Goal: Transaction & Acquisition: Purchase product/service

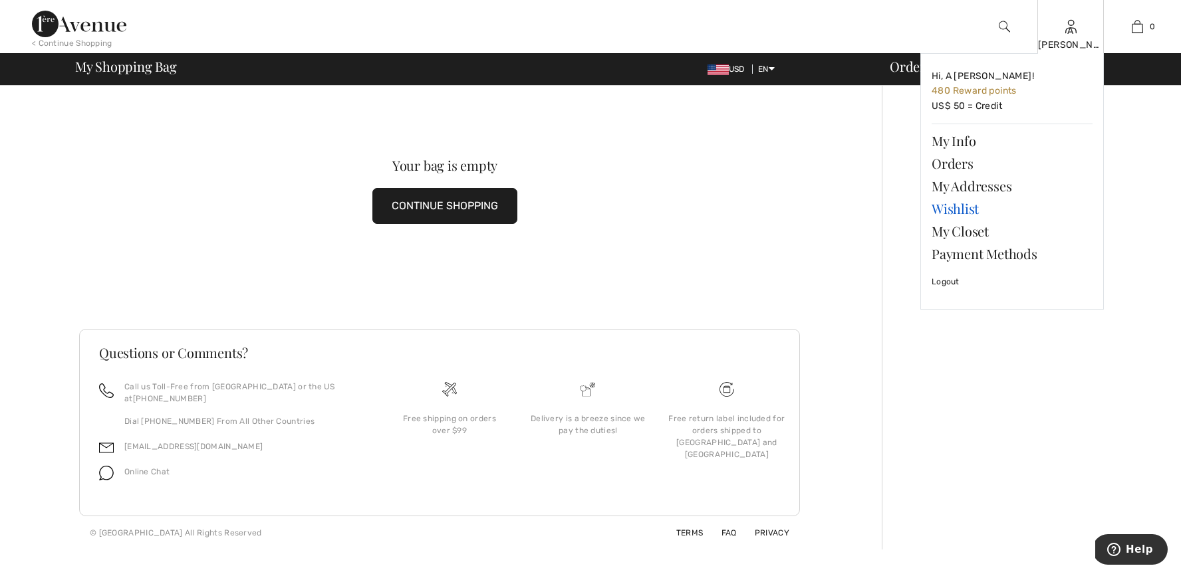
click at [962, 209] on link "Wishlist" at bounding box center [1011, 208] width 161 height 23
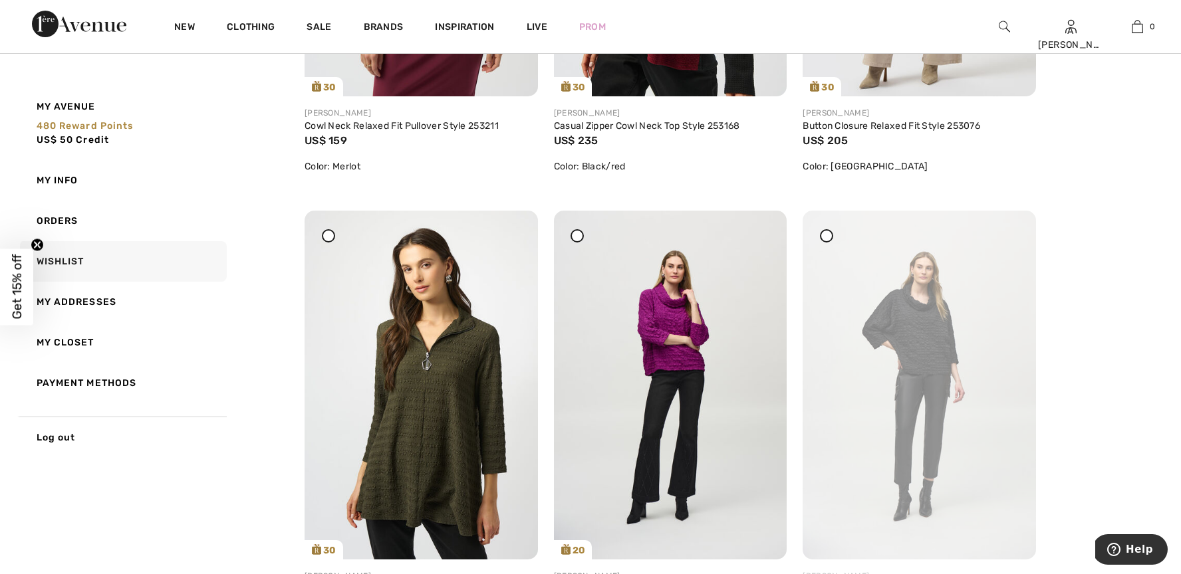
scroll to position [976, 0]
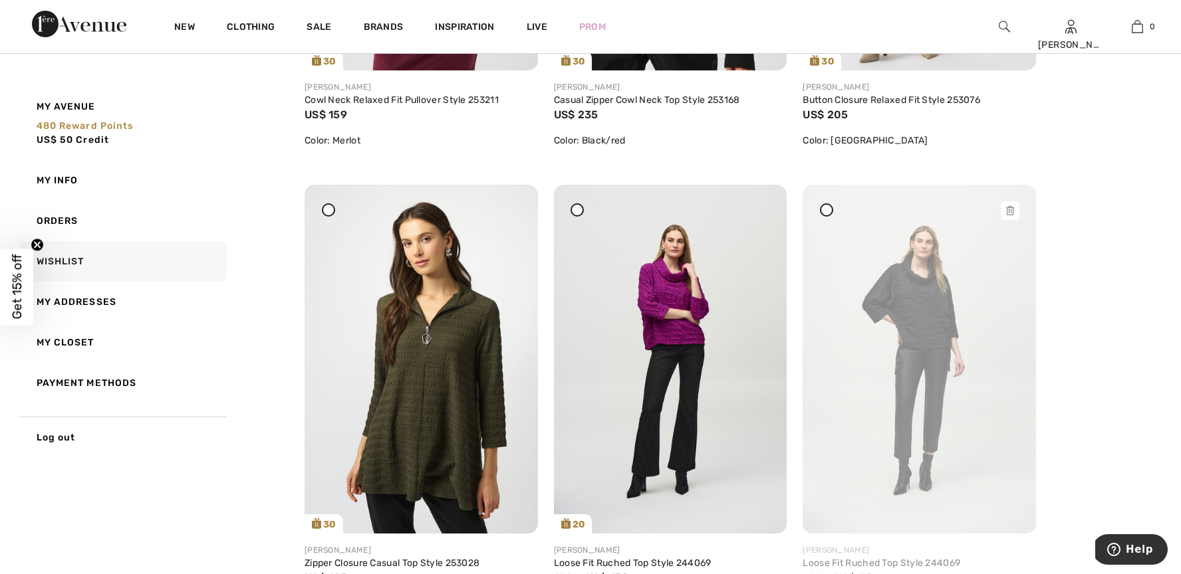
click at [917, 292] on img at bounding box center [918, 359] width 233 height 349
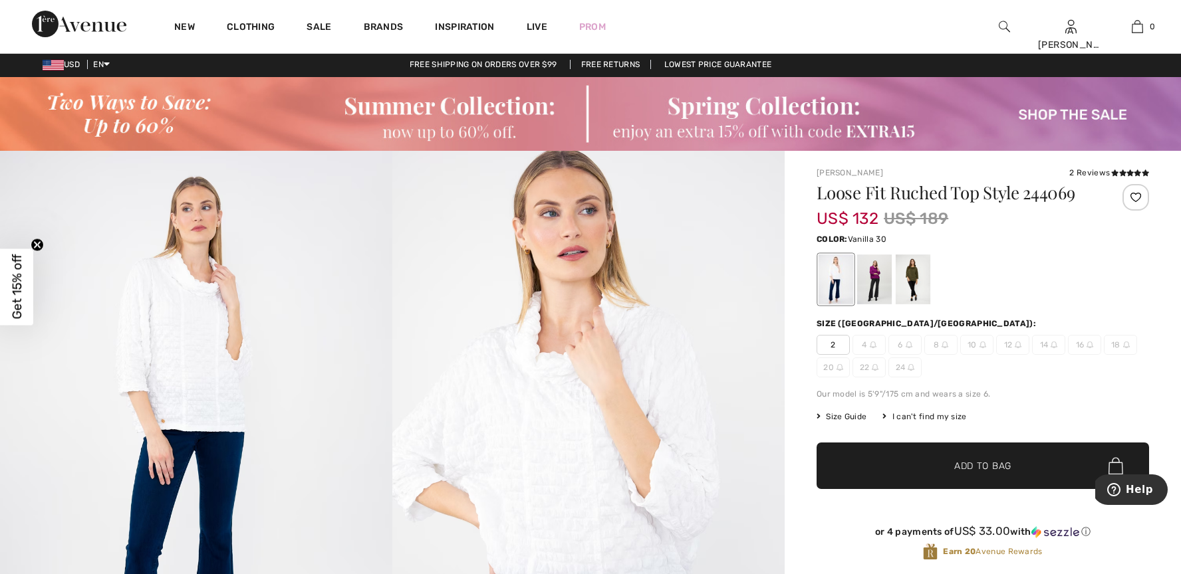
scroll to position [5, 0]
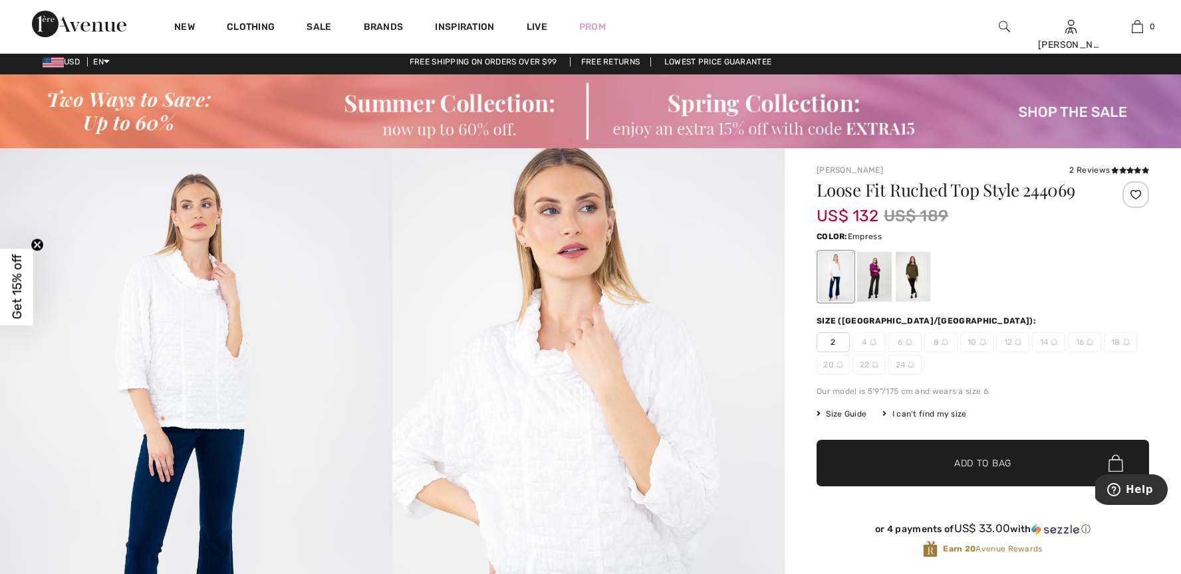
click at [874, 277] on div at bounding box center [874, 277] width 35 height 50
